Goal: Use online tool/utility: Utilize a website feature to perform a specific function

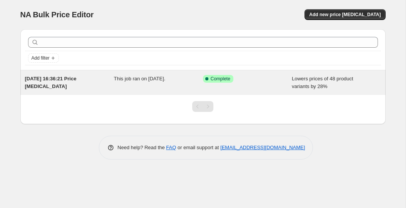
click at [272, 88] on div "Success Complete Complete" at bounding box center [247, 82] width 89 height 15
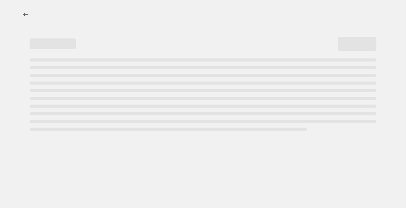
select select "percentage"
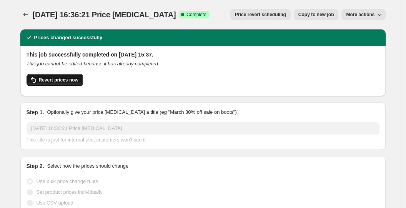
click at [74, 80] on span "Revert prices now" at bounding box center [59, 80] width 40 height 6
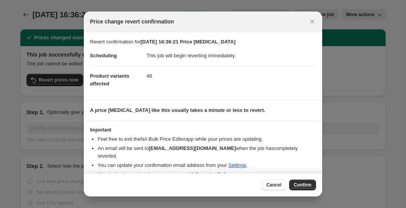
scroll to position [5, 0]
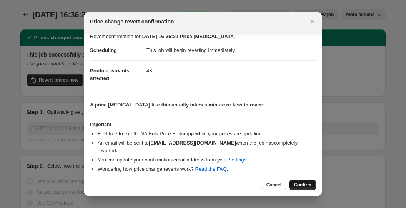
click at [297, 183] on span "Confirm" at bounding box center [303, 185] width 18 height 6
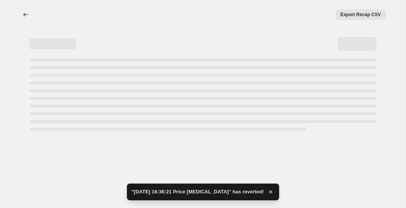
select select "percentage"
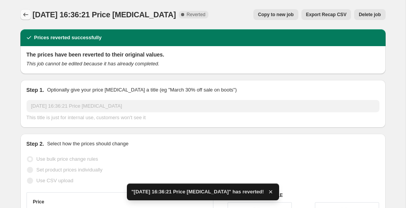
click at [28, 14] on icon "Price change jobs" at bounding box center [26, 15] width 8 height 8
